Goal: Task Accomplishment & Management: Manage account settings

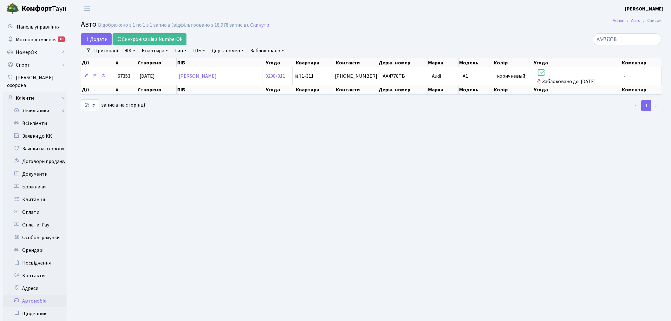
select select "25"
click at [56, 130] on link "Заявки до КК" at bounding box center [34, 136] width 63 height 13
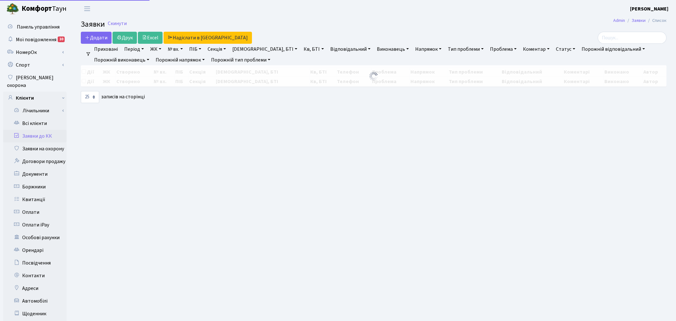
select select "25"
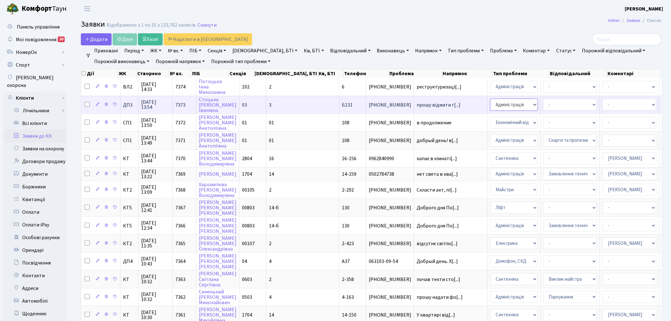
click at [490, 103] on select "- Адміністрація Домофон, СКД Ліфт Майстри Сантехніка Економічний відділ Електри…" at bounding box center [514, 105] width 48 height 12
select select "1"
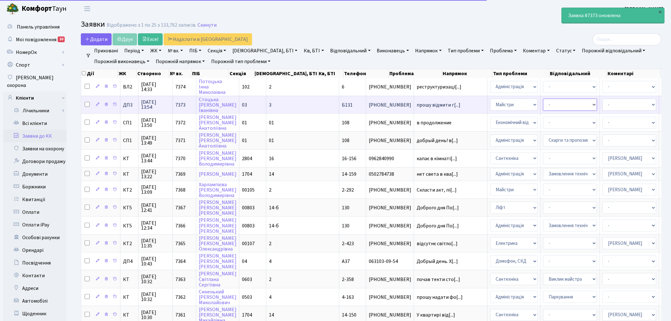
click at [543, 103] on select "- Дитячі майданчики Замовлення плану комунікацій Озеленення Прибирання в будинк…" at bounding box center [570, 105] width 54 height 12
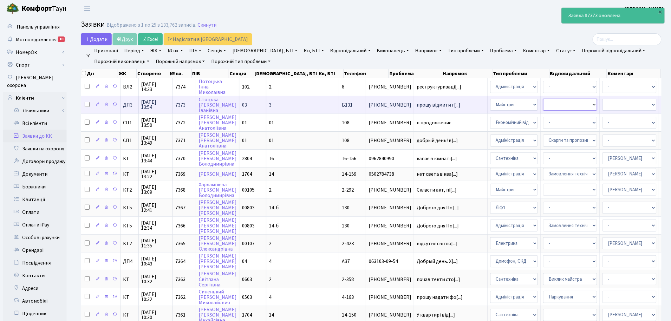
select select "59"
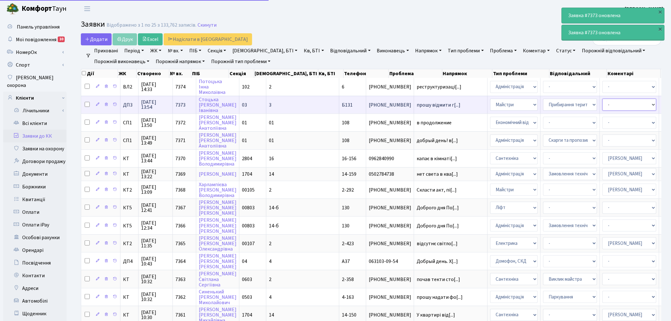
click at [602, 108] on select "- Адміністратор ЖК КТ [PERSON_NAME] [PERSON_NAME] [PERSON_NAME]Ю. [PERSON_NAME]…" at bounding box center [629, 105] width 54 height 12
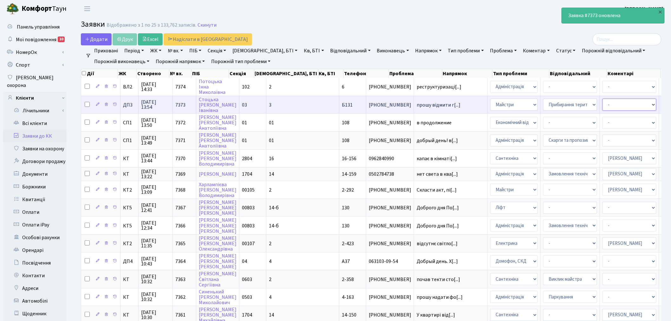
select select "94"
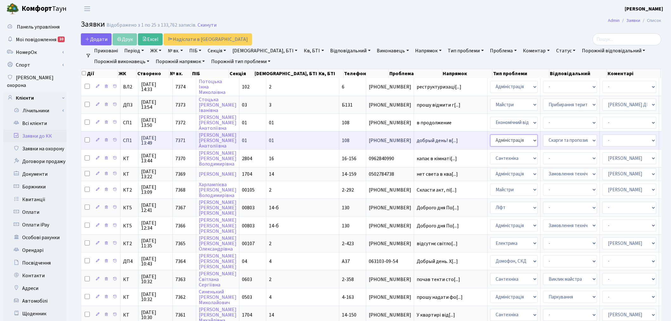
click at [490, 138] on select "- Адміністрація Домофон, СКД Ліфт Майстри Сантехніка Економічний відділ Електри…" at bounding box center [514, 140] width 48 height 12
select select "9"
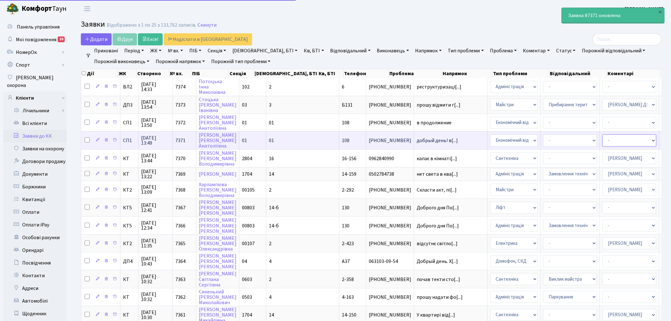
click at [602, 138] on select "- Адміністратор ЖК КТ [PERSON_NAME] [PERSON_NAME] [PERSON_NAME]Ю. [PERSON_NAME]…" at bounding box center [629, 140] width 54 height 12
select select "22"
click at [600, 144] on td "- Адміністратор ЖК КТ [PERSON_NAME] [PERSON_NAME] [PERSON_NAME]Ю. [PERSON_NAME]…" at bounding box center [629, 140] width 59 height 18
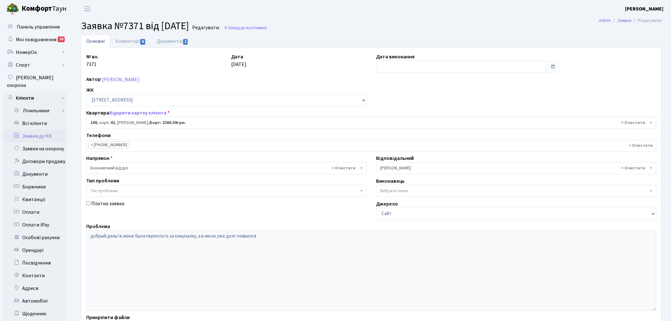
select select "20033"
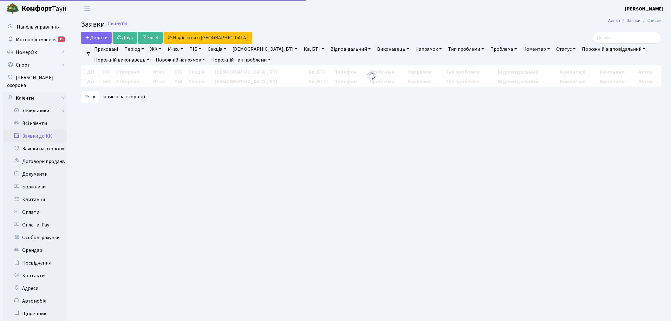
select select "25"
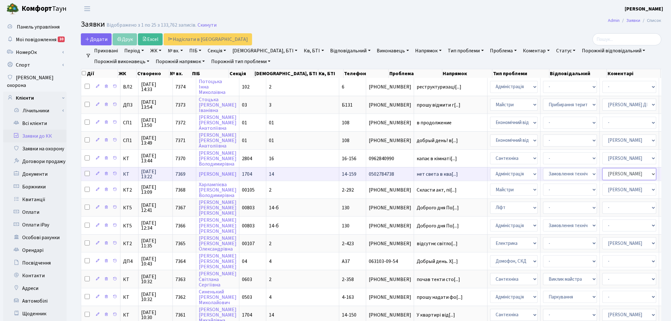
click at [602, 169] on select "- Адміністратор ЖК КТ [PERSON_NAME] [PERSON_NAME] [PERSON_NAME]Ю. [PERSON_NAME]…" at bounding box center [629, 174] width 54 height 12
select select "33"
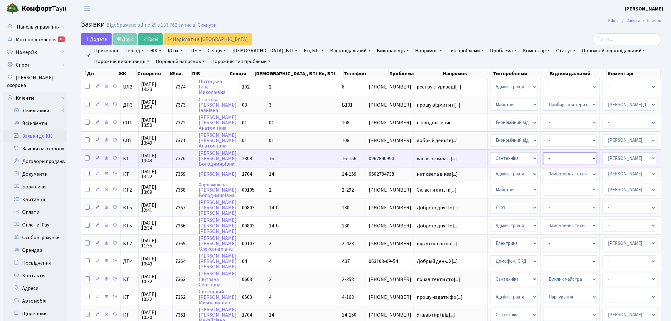
click at [543, 153] on select "- Виклик майстра Замовлення технічних умов Заміна елементу інженерного вузла те…" at bounding box center [570, 158] width 54 height 12
select select "32"
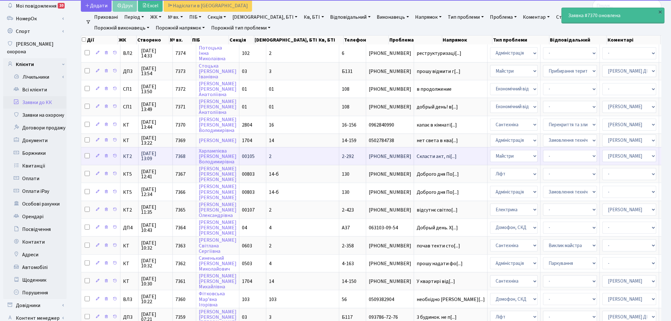
scroll to position [35, 0]
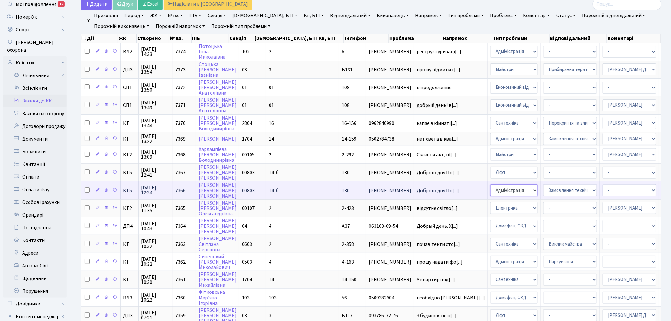
click at [490, 187] on select "- Адміністрація Домофон, СКД Ліфт Майстри Сантехніка Економічний відділ Електри…" at bounding box center [514, 190] width 48 height 12
select select "16"
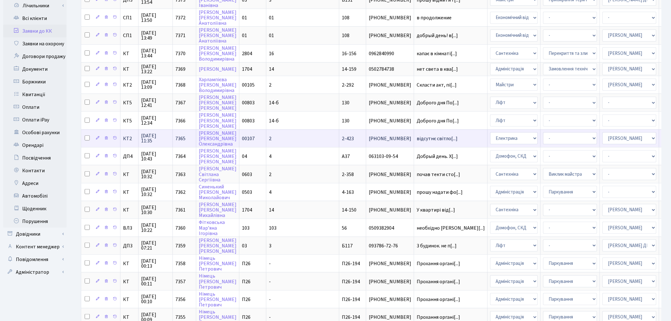
scroll to position [106, 0]
click at [543, 133] on select "- Виклик майстра Монтаж/демонтаж електролічильника Опломбування\розпломбування …" at bounding box center [570, 138] width 54 height 12
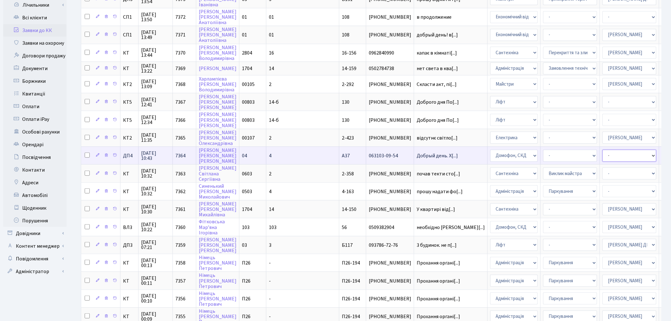
click at [602, 151] on select "- Адміністратор ЖК КТ [PERSON_NAME] [PERSON_NAME] [PERSON_NAME]Ю. [PERSON_NAME]…" at bounding box center [629, 156] width 54 height 12
select select "109"
click at [543, 150] on select "- Некоректна робота домофону Встановлення трубки домофону" at bounding box center [570, 156] width 54 height 12
click at [490, 153] on select "- Адміністрація Домофон, СКД Ліфт Майстри Сантехніка Економічний відділ Електри…" at bounding box center [514, 156] width 48 height 12
select select "5"
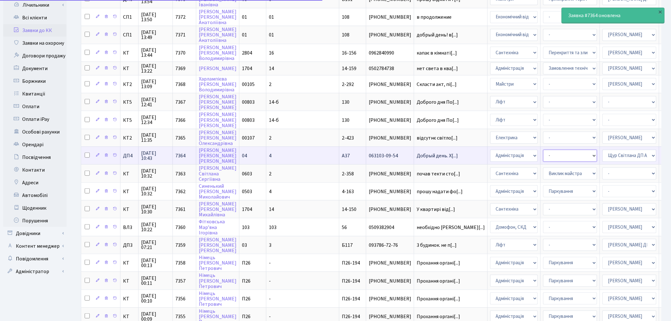
click at [543, 150] on select "- Відеонагляд Забудовник Замовлення плану комунікацій Замовлення технічних умов…" at bounding box center [570, 156] width 54 height 12
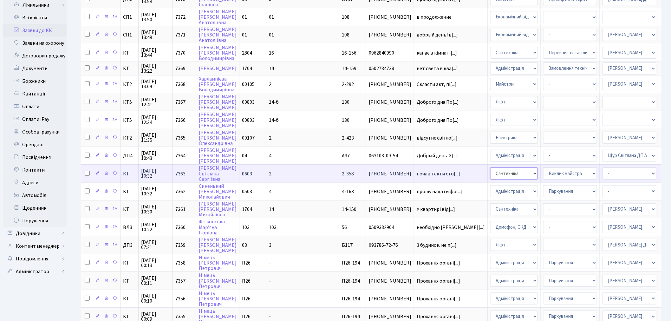
click at [490, 167] on select "- Адміністрація Домофон, СКД Ліфт Майстри Сантехніка Економічний відділ Електри…" at bounding box center [514, 173] width 48 height 12
click at [602, 168] on select "- Адміністратор ЖК КТ [PERSON_NAME] [PERSON_NAME] [PERSON_NAME]Ю. [PERSON_NAME]…" at bounding box center [629, 173] width 54 height 12
select select "67"
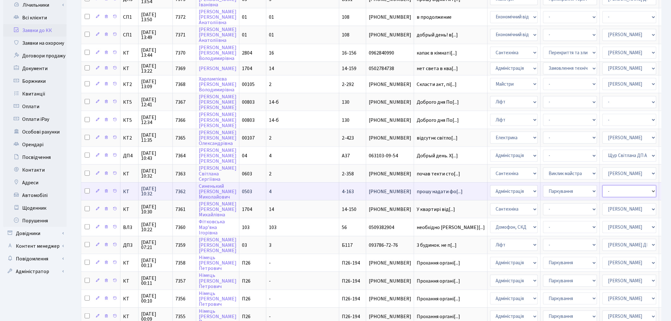
click at [602, 185] on select "- Адміністратор ЖК КТ [PERSON_NAME] [PERSON_NAME] [PERSON_NAME]Ю. [PERSON_NAME]…" at bounding box center [629, 191] width 54 height 12
select select "82"
